Goal: Subscribe to service/newsletter

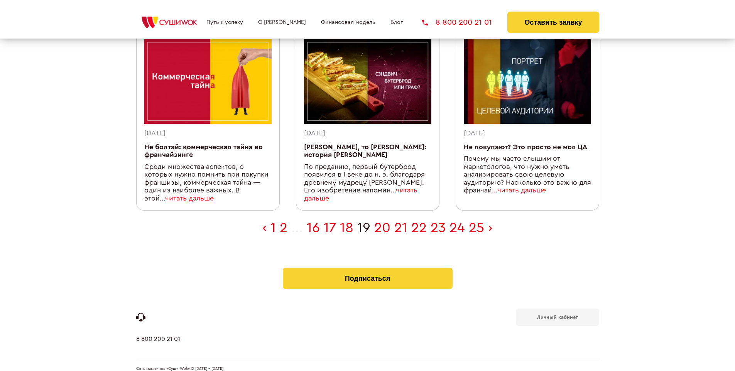
scroll to position [253, 0]
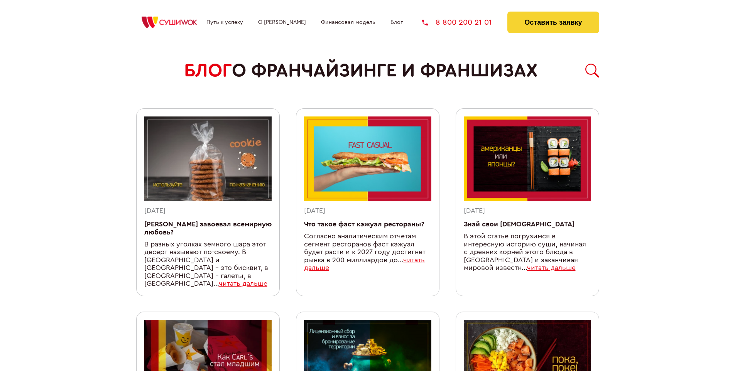
scroll to position [679, 0]
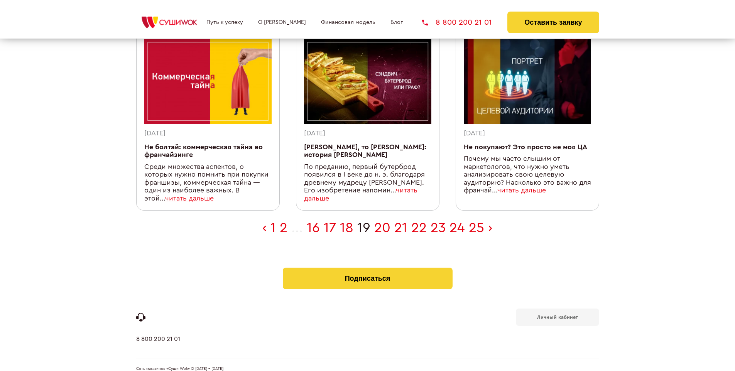
click at [557, 315] on b "Личный кабинет" at bounding box center [557, 317] width 41 height 5
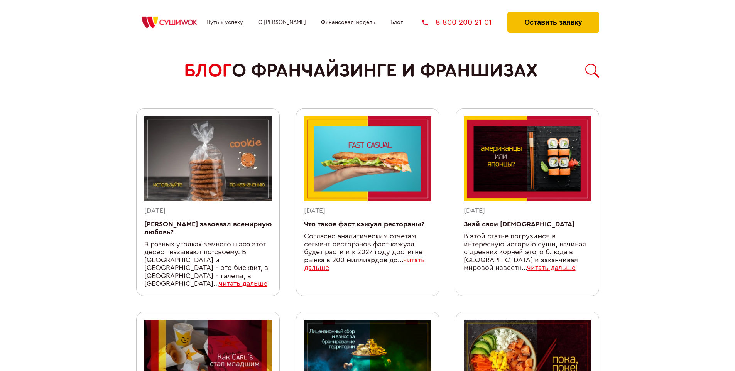
click at [553, 14] on button "Оставить заявку" at bounding box center [552, 23] width 91 height 22
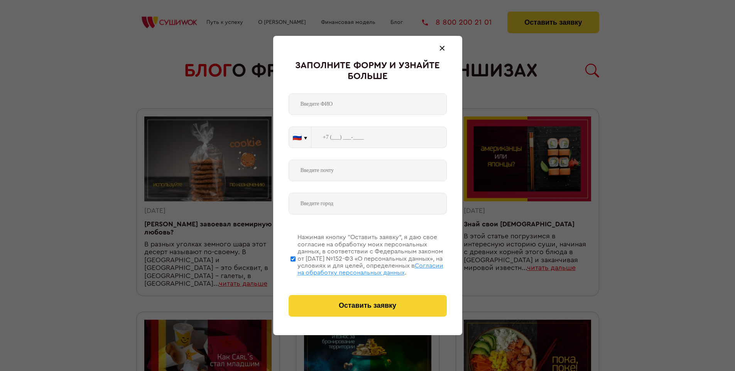
click at [358, 268] on span "Согласии на обработку персональных данных" at bounding box center [370, 269] width 146 height 13
click at [296, 268] on input "Нажимая кнопку “Оставить заявку”, я даю свое согласие на обработку моих персона…" at bounding box center [292, 259] width 5 height 62
checkbox input "false"
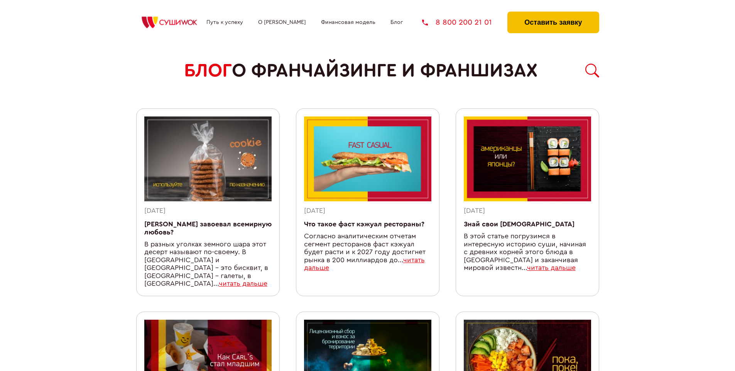
click at [553, 14] on button "Оставить заявку" at bounding box center [552, 23] width 91 height 22
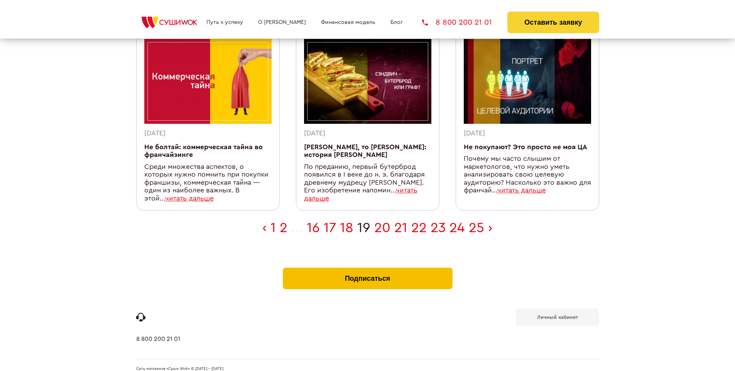
click at [367, 268] on button "Подписаться" at bounding box center [368, 279] width 170 height 22
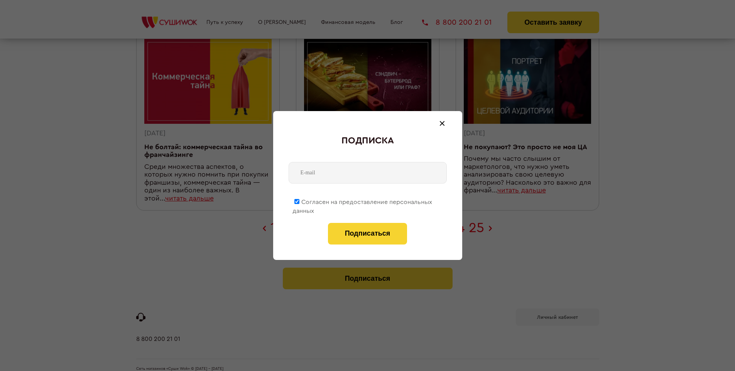
click at [363, 201] on span "Согласен на предоставление персональных данных" at bounding box center [362, 206] width 140 height 15
click at [299, 201] on input "Согласен на предоставление персональных данных" at bounding box center [296, 201] width 5 height 5
checkbox input "false"
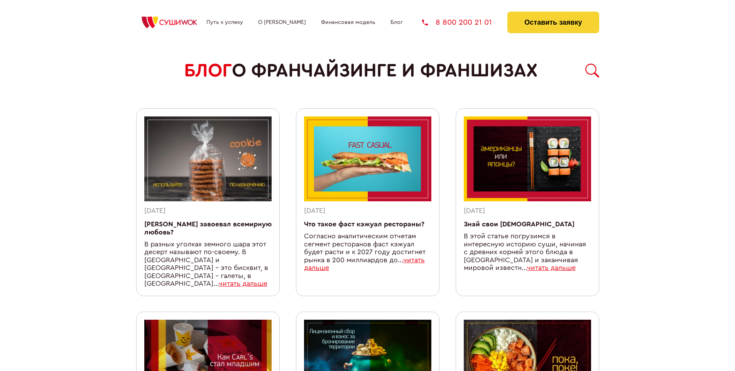
scroll to position [679, 0]
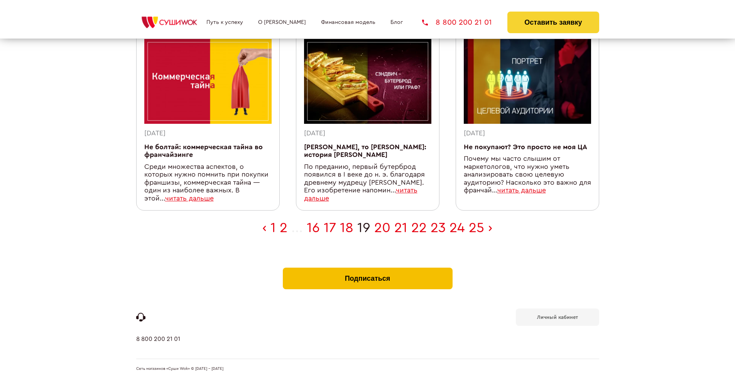
click at [367, 268] on button "Подписаться" at bounding box center [368, 279] width 170 height 22
